Goal: Check status

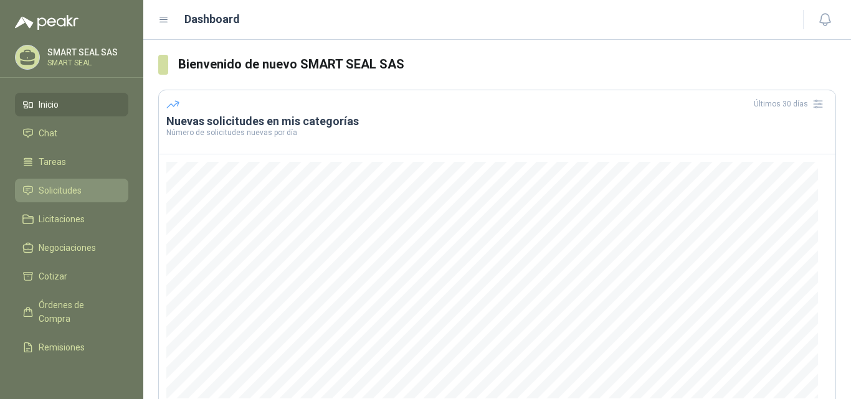
click at [57, 188] on span "Solicitudes" at bounding box center [60, 191] width 43 height 14
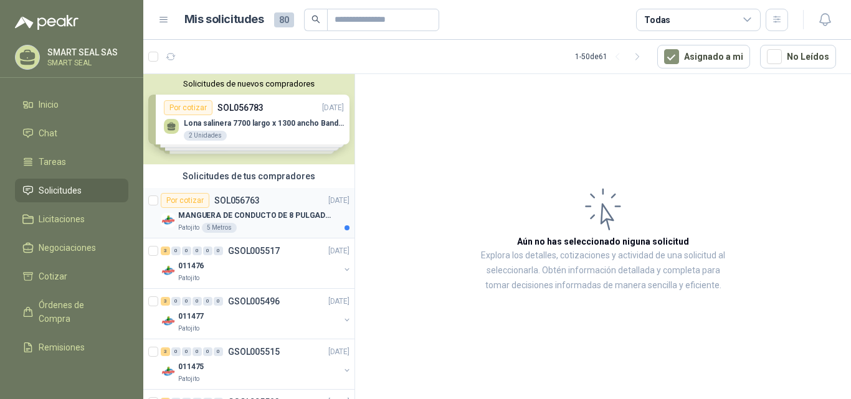
click at [275, 210] on p "MANGUERA DE CONDUCTO DE 8 PULGADAS DE ALAMBRE DE ACERO PU" at bounding box center [255, 216] width 155 height 12
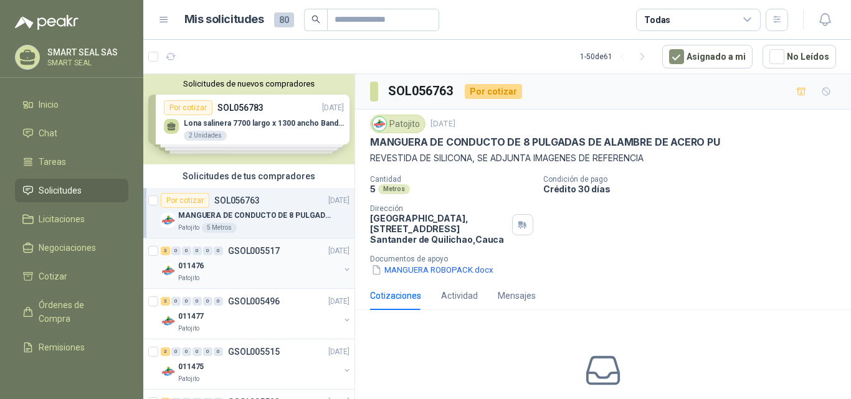
click at [258, 255] on p "GSOL005517" at bounding box center [254, 251] width 52 height 9
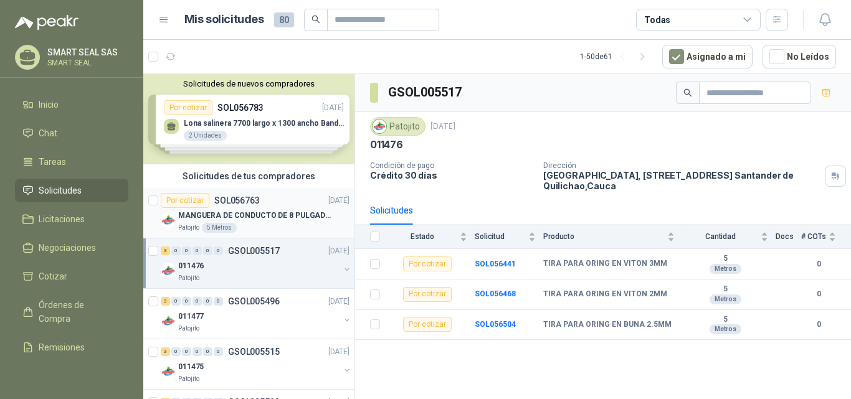
click at [250, 211] on p "MANGUERA DE CONDUCTO DE 8 PULGADAS DE ALAMBRE DE ACERO PU" at bounding box center [255, 216] width 155 height 12
